Goal: Task Accomplishment & Management: Manage account settings

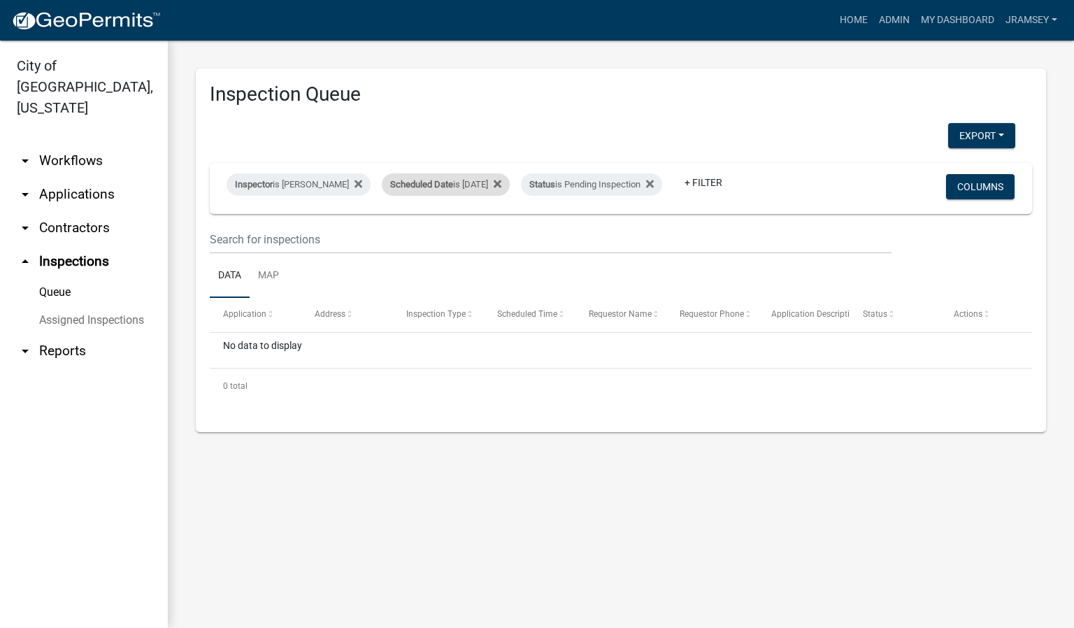
click at [482, 176] on div "Scheduled Date is 08/13/2025" at bounding box center [446, 184] width 128 height 22
click at [503, 220] on input "2025-08-13" at bounding box center [458, 226] width 98 height 29
type input "2025-08-14"
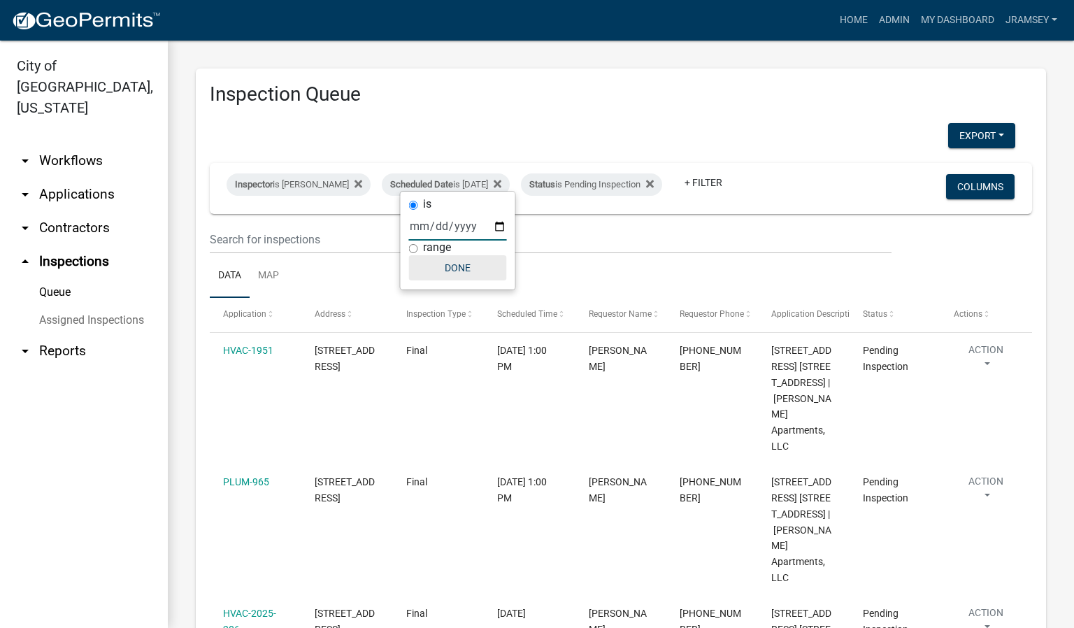
click at [459, 275] on button "Done" at bounding box center [458, 267] width 98 height 25
click at [452, 269] on ul "Data Map" at bounding box center [621, 276] width 822 height 44
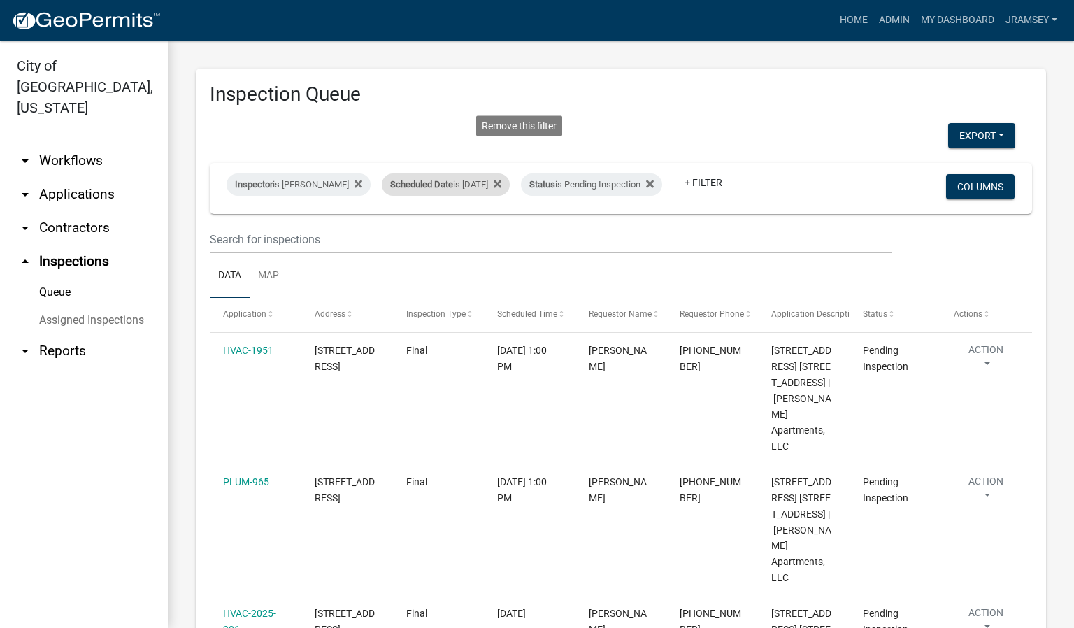
click at [487, 176] on div "Scheduled Date is 08/14/2025 Remove this filter" at bounding box center [446, 184] width 128 height 22
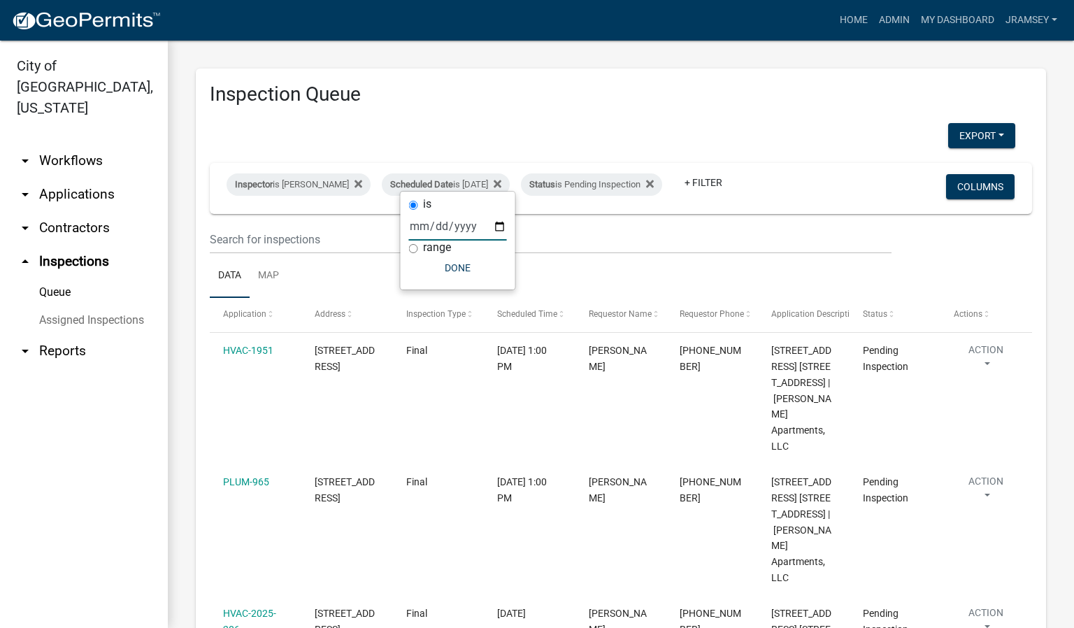
click at [503, 226] on input "2025-08-14" at bounding box center [458, 226] width 98 height 29
type input "2025-08-13"
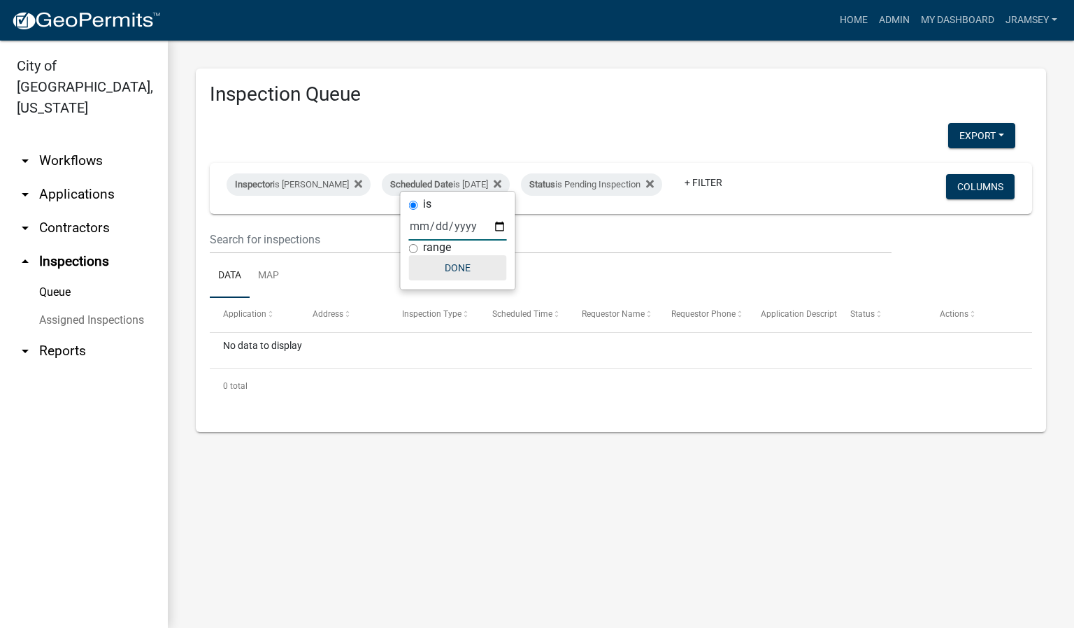
click at [455, 266] on button "Done" at bounding box center [458, 267] width 98 height 25
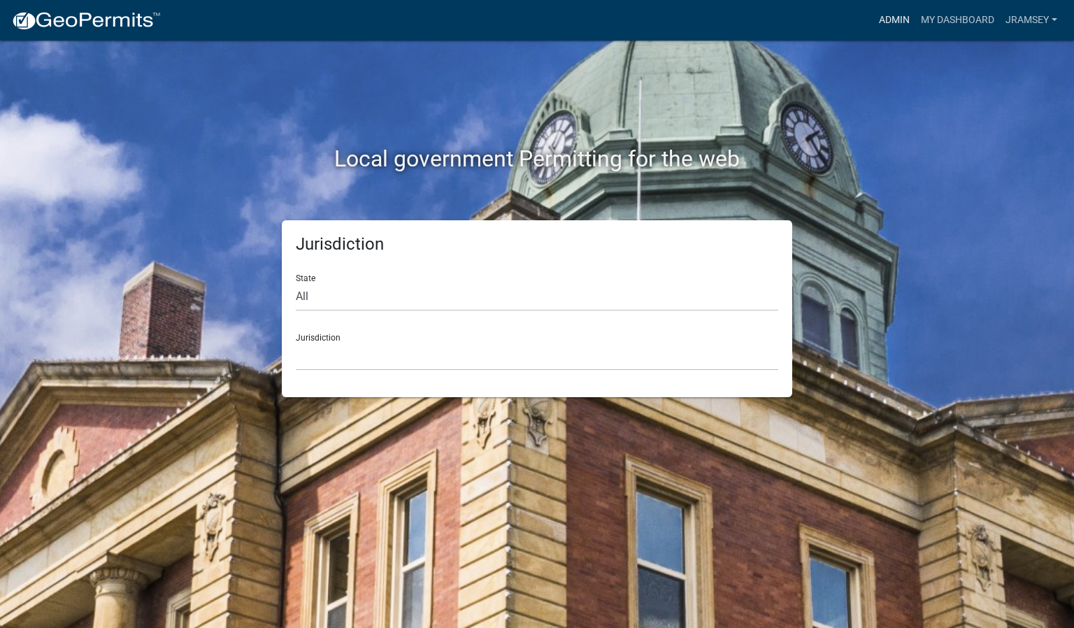
click at [885, 26] on link "Admin" at bounding box center [894, 20] width 42 height 27
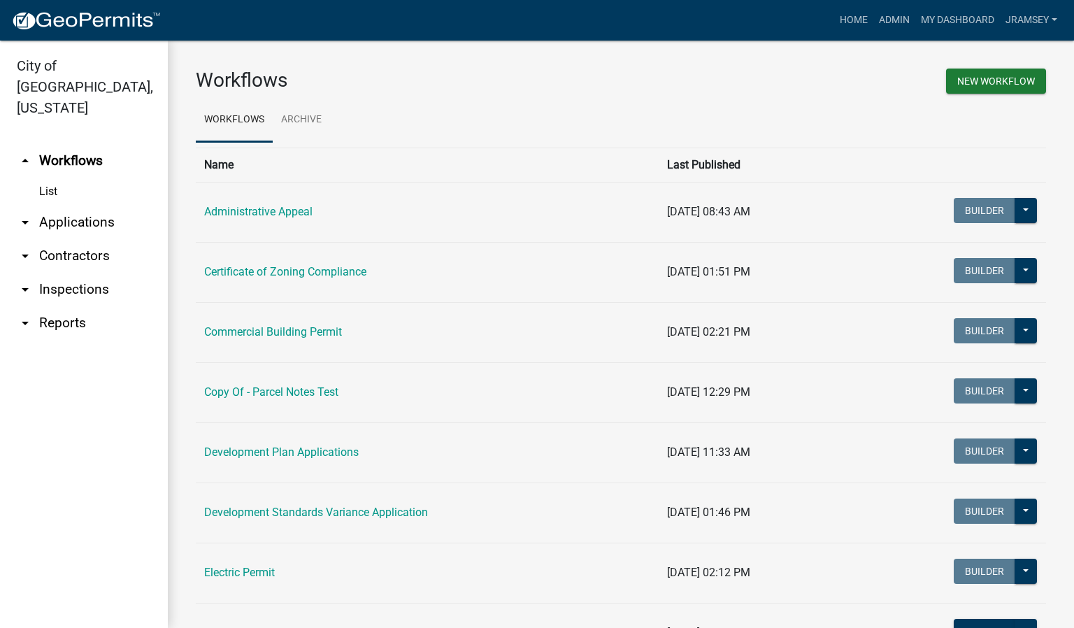
click at [75, 273] on link "arrow_drop_down Inspections" at bounding box center [84, 290] width 168 height 34
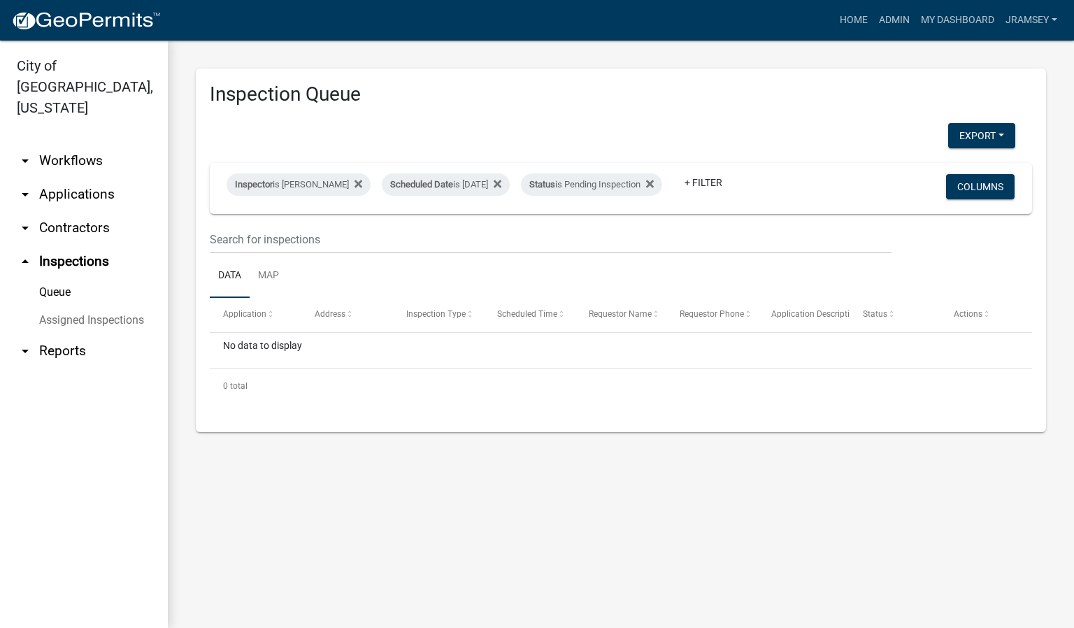
click at [594, 521] on main "Inspection Queue Export Excel Format (.xlsx) CSV Format (.csv) Inspector is Jer…" at bounding box center [621, 334] width 906 height 587
click at [902, 50] on div "Inspection Queue Export Excel Format (.xlsx) CSV Format (.csv) Inspector is Jer…" at bounding box center [621, 250] width 906 height 419
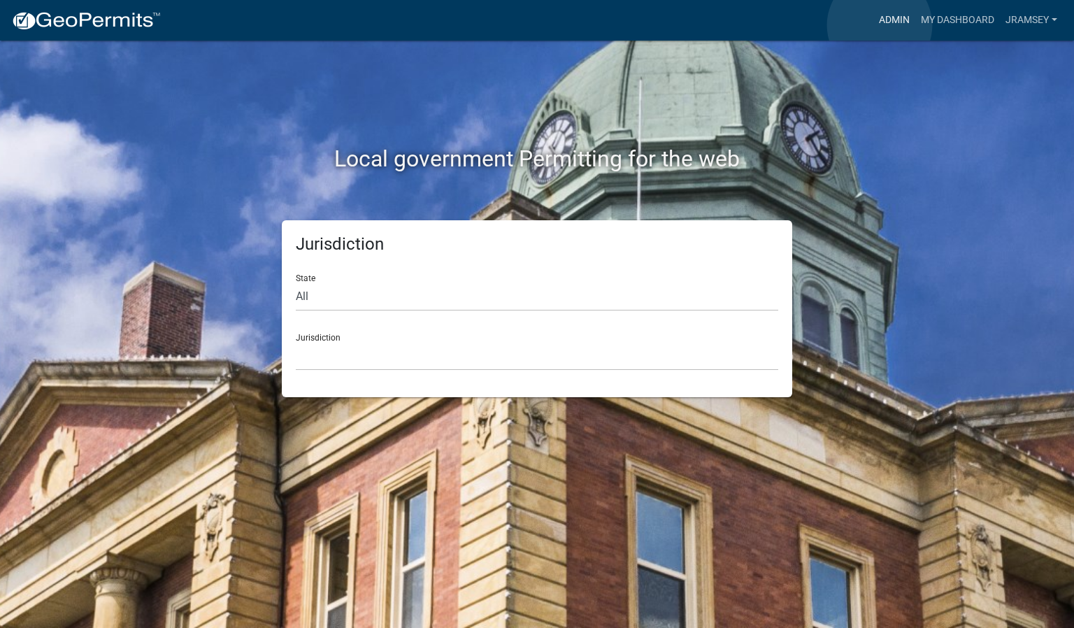
click at [879, 25] on link "Admin" at bounding box center [894, 20] width 42 height 27
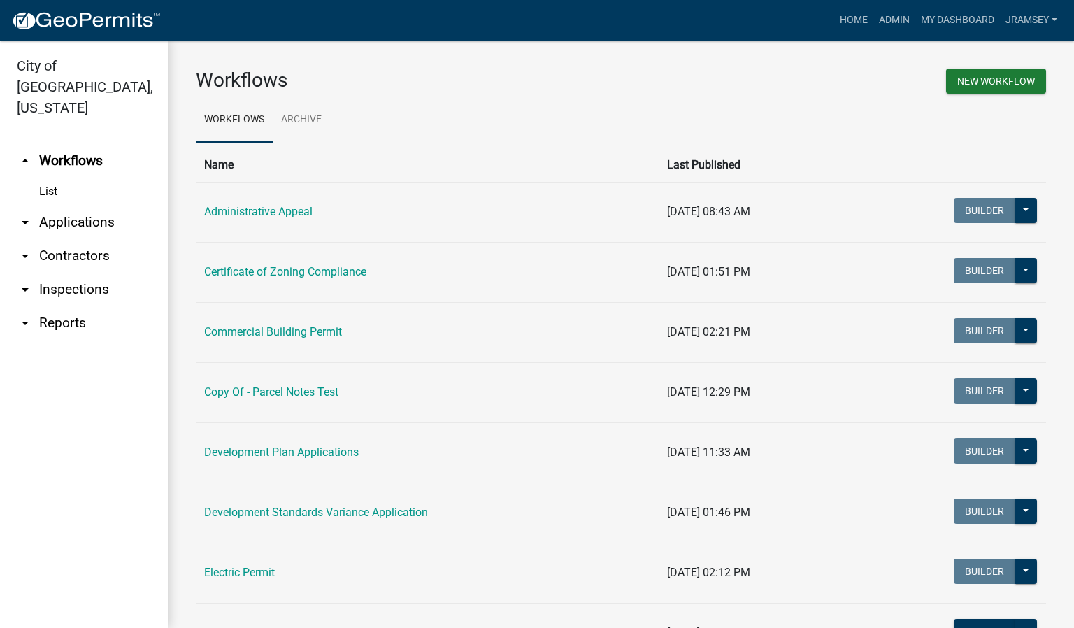
click at [80, 273] on link "arrow_drop_down Inspections" at bounding box center [84, 290] width 168 height 34
